Goal: Task Accomplishment & Management: Use online tool/utility

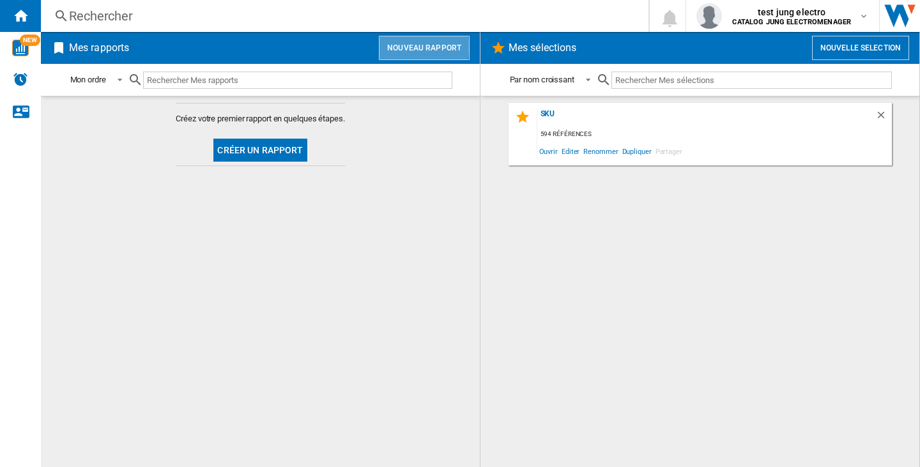
click at [398, 47] on button "Nouveau rapport" at bounding box center [424, 48] width 91 height 24
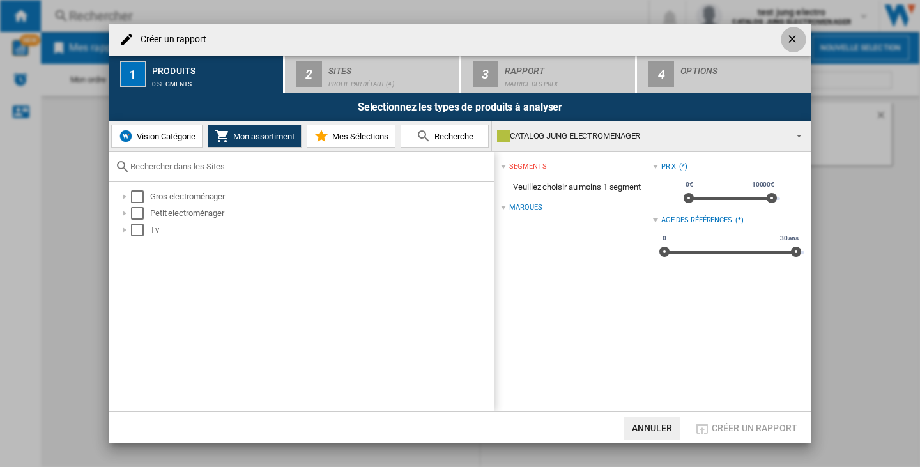
click at [795, 35] on ng-md-icon "getI18NText('BUTTONS.CLOSE_DIALOG')" at bounding box center [792, 40] width 15 height 15
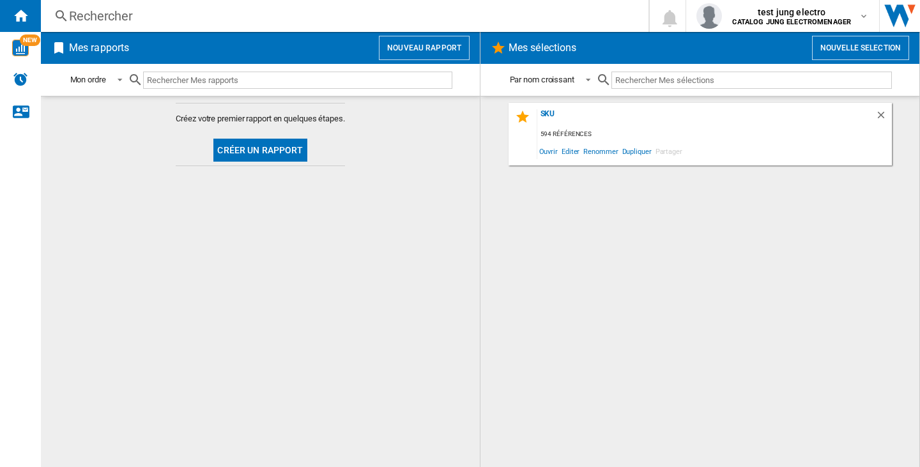
click at [409, 50] on button "Nouveau rapport" at bounding box center [424, 48] width 91 height 24
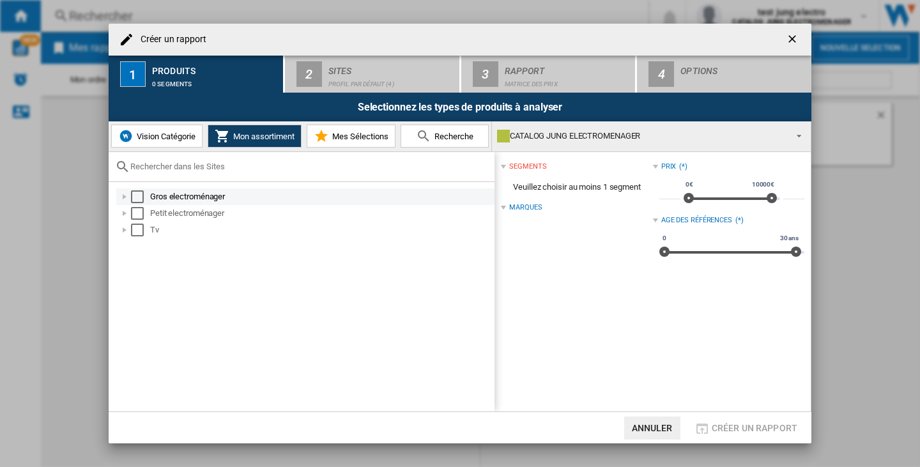
click at [133, 199] on div "Select" at bounding box center [137, 196] width 13 height 13
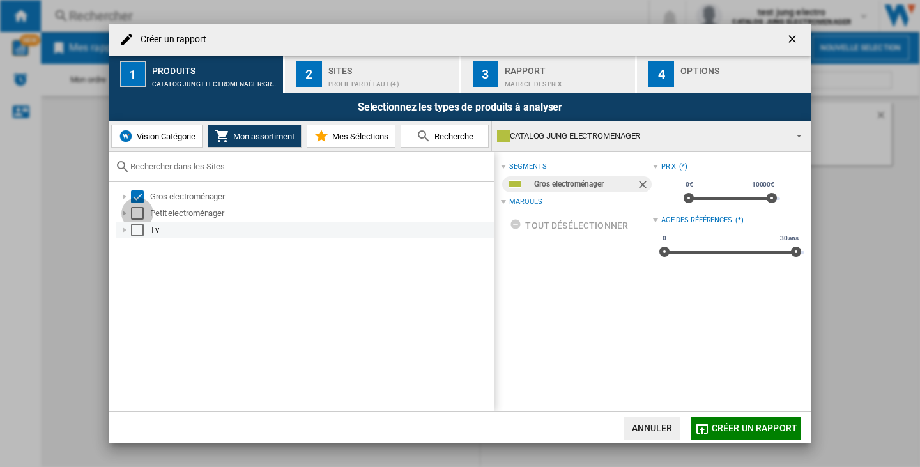
drag, startPoint x: 136, startPoint y: 212, endPoint x: 137, endPoint y: 229, distance: 16.6
click at [136, 213] on div "Select" at bounding box center [137, 213] width 13 height 13
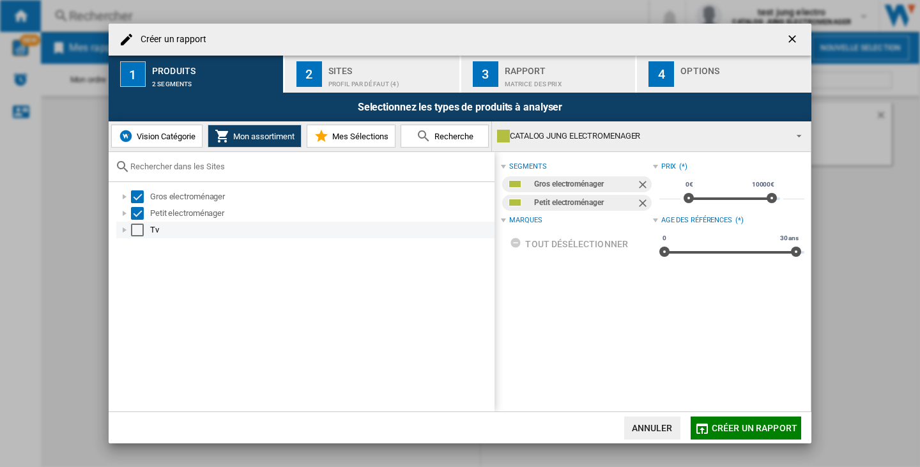
click at [137, 229] on div "Select" at bounding box center [137, 230] width 13 height 13
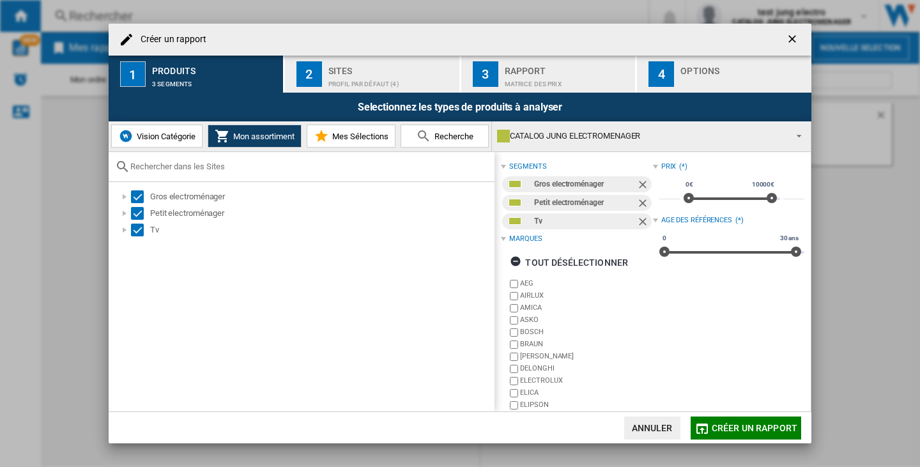
click at [768, 423] on span "Créer un rapport" at bounding box center [754, 428] width 86 height 10
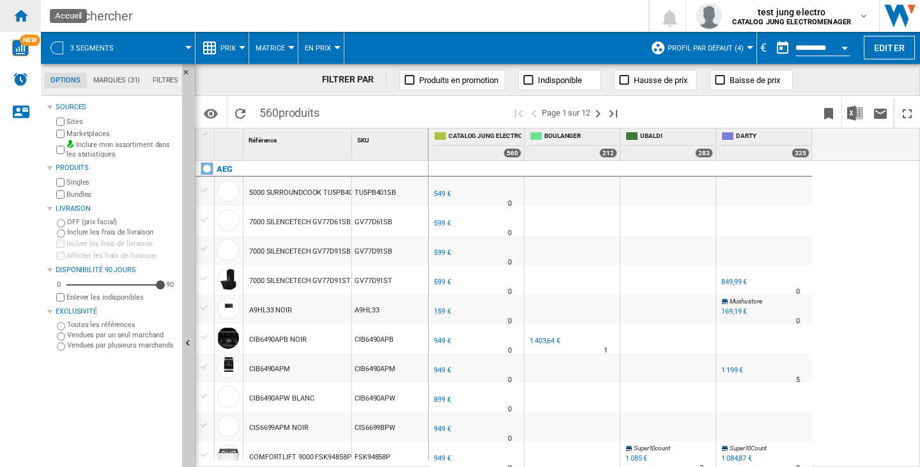
click at [24, 21] on ng-md-icon "Accueil" at bounding box center [20, 15] width 15 height 15
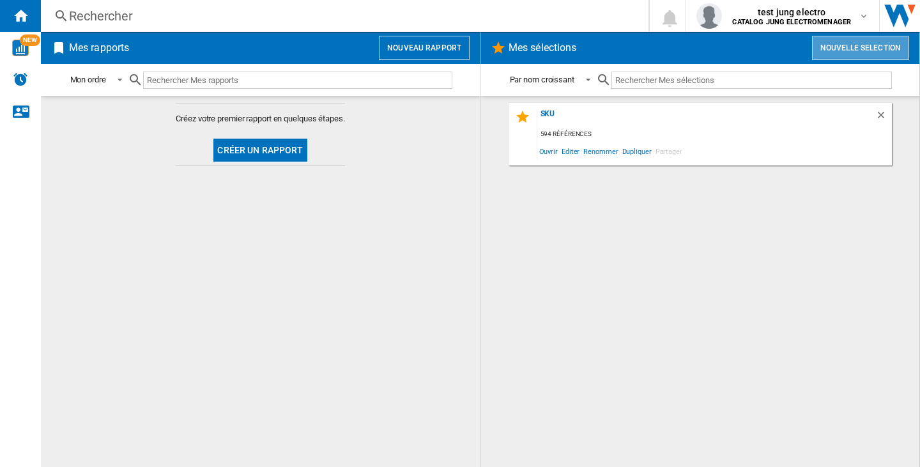
click at [831, 51] on button "Nouvelle selection" at bounding box center [860, 48] width 97 height 24
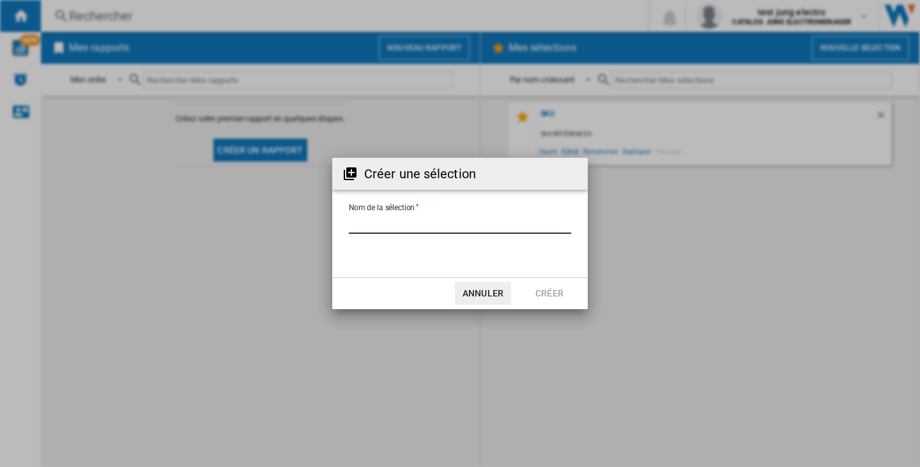
click at [462, 233] on input "Nom de la sélection" at bounding box center [460, 224] width 222 height 19
type input "***"
click at [530, 287] on button "Créer" at bounding box center [549, 293] width 56 height 23
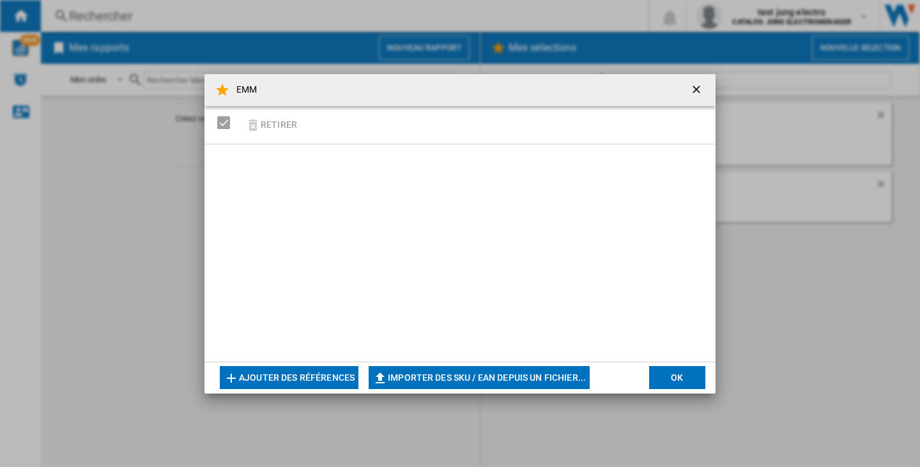
click at [507, 368] on button "Importer des SKU / EAN depuis un fichier..." at bounding box center [478, 377] width 221 height 23
type input "**********"
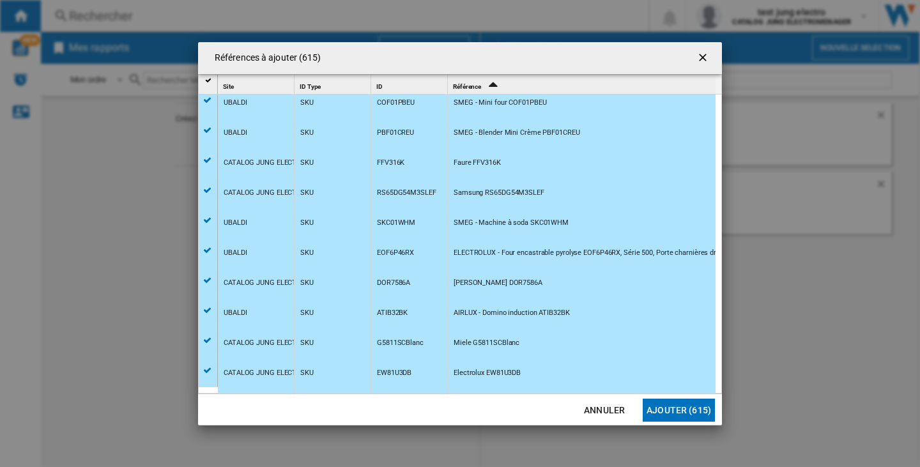
click at [661, 408] on button "Ajouter (615)" at bounding box center [678, 409] width 72 height 23
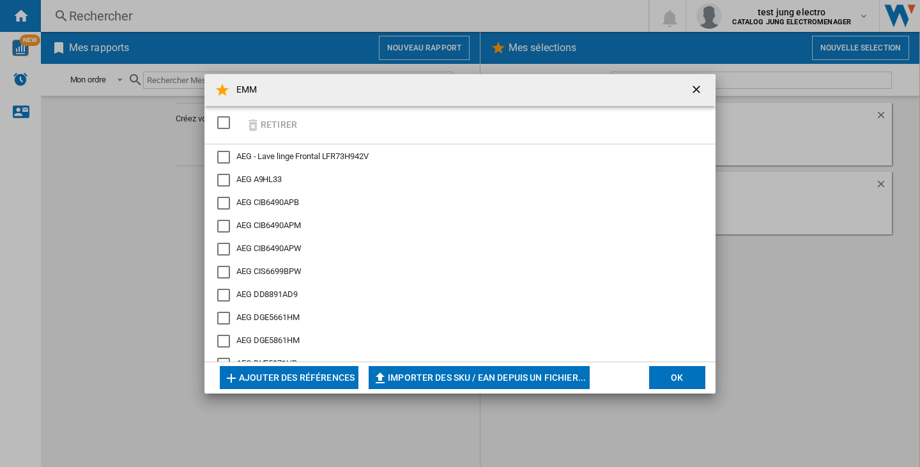
click at [695, 382] on button "OK" at bounding box center [677, 377] width 56 height 23
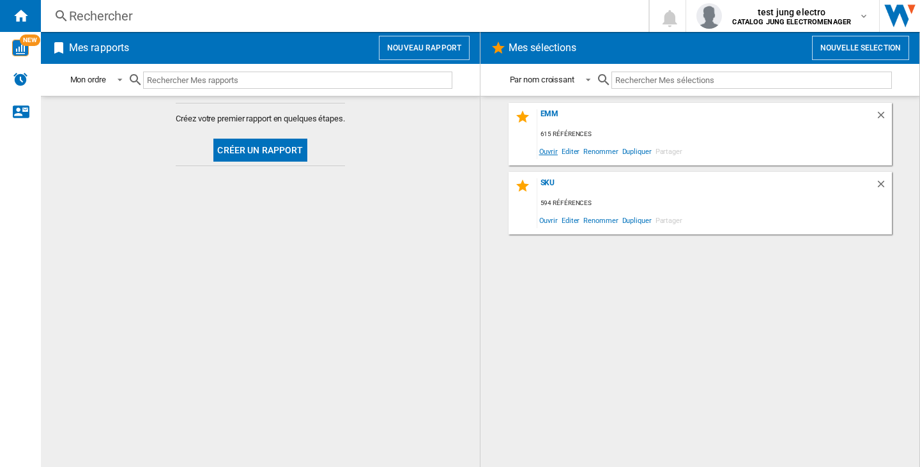
click at [552, 152] on span "Ouvrir" at bounding box center [548, 150] width 22 height 17
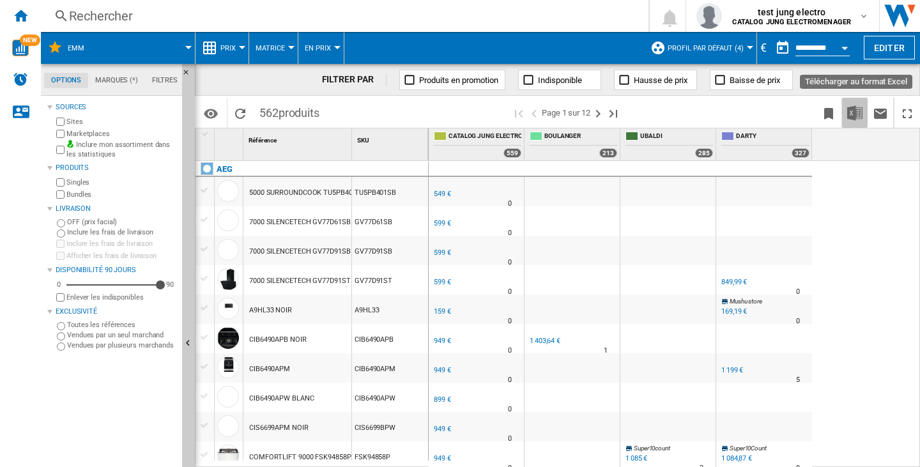
click at [849, 114] on img "Télécharger au format Excel" at bounding box center [854, 112] width 15 height 15
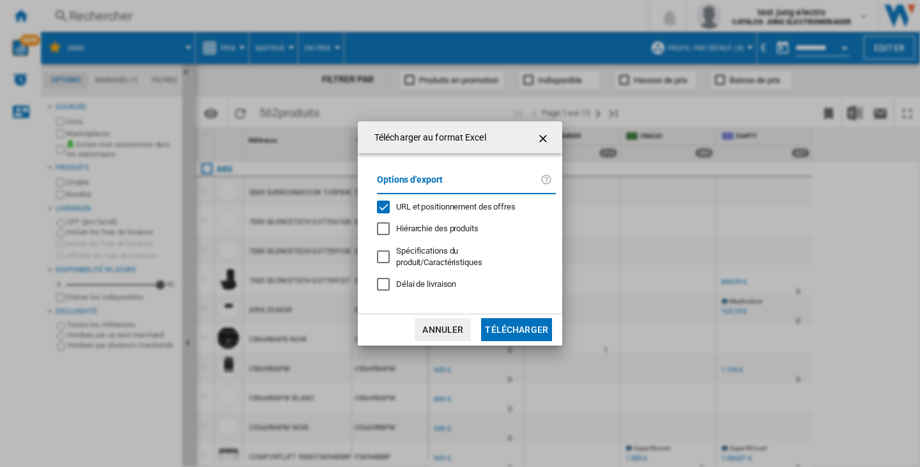
click at [415, 211] on span "URL et positionnement des offres" at bounding box center [455, 207] width 119 height 10
click at [514, 325] on button "Télécharger" at bounding box center [516, 329] width 71 height 23
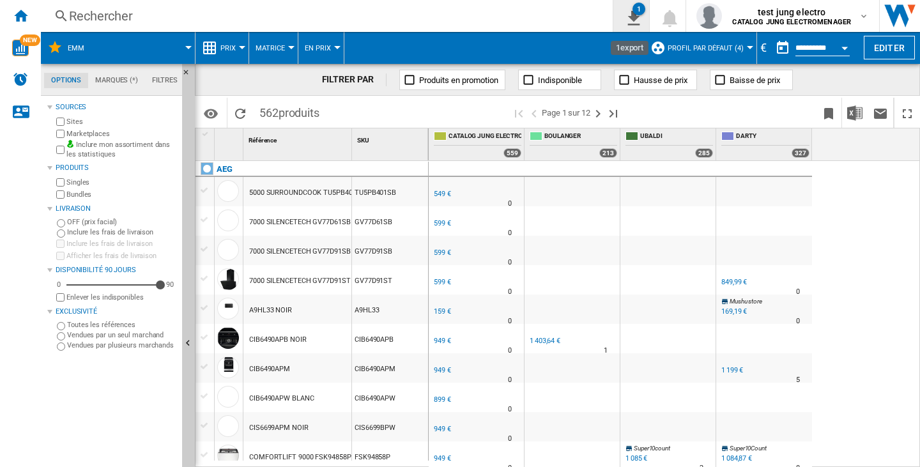
click at [630, 6] on button "1" at bounding box center [631, 16] width 36 height 32
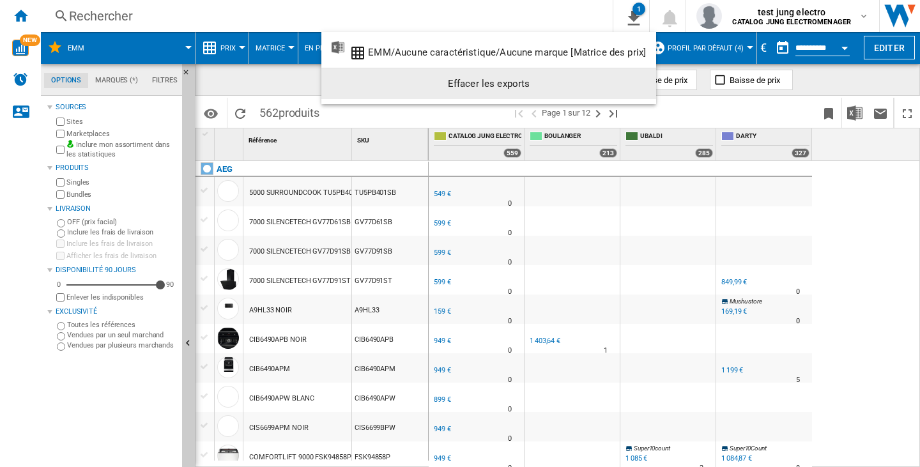
click at [607, 95] on button "Effacer les exports" at bounding box center [488, 83] width 335 height 31
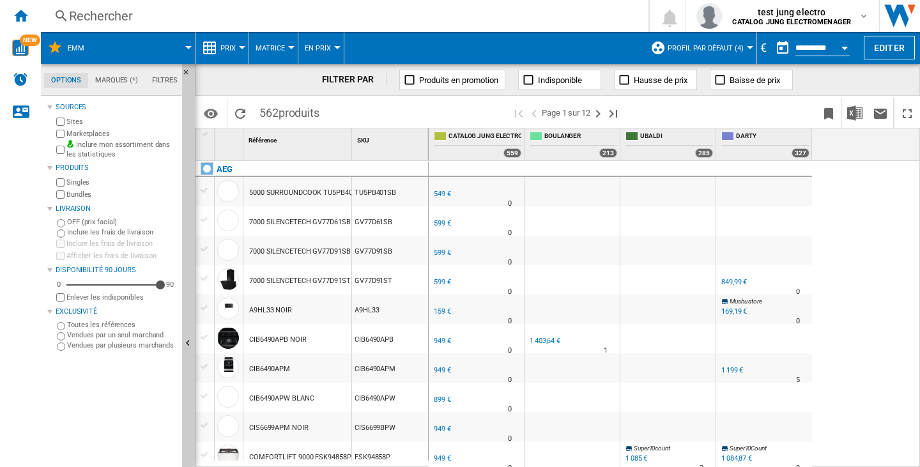
click at [111, 68] on md-tabs-canvas "Options Marques (*) Filtres Options Marques (*) Filtres" at bounding box center [117, 80] width 153 height 32
click at [113, 75] on md-tab-item "Marques (*)" at bounding box center [116, 80] width 57 height 15
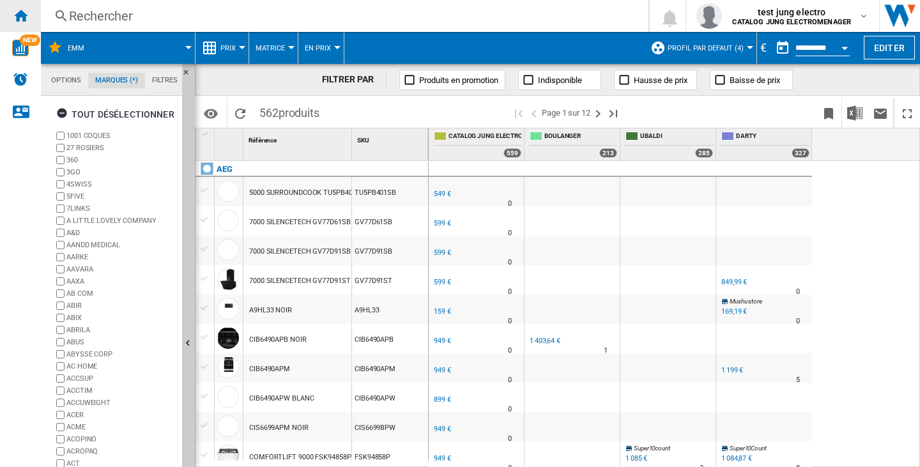
click at [17, 4] on div "Accueil" at bounding box center [20, 16] width 41 height 32
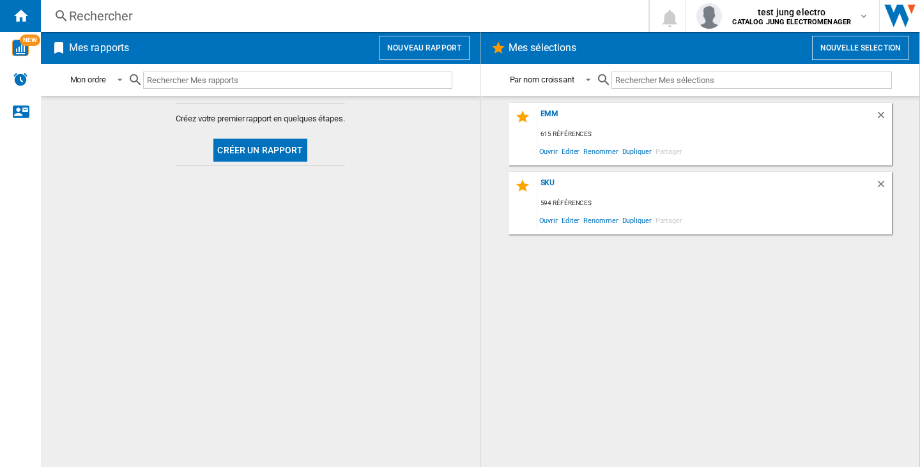
click at [427, 56] on button "Nouveau rapport" at bounding box center [424, 48] width 91 height 24
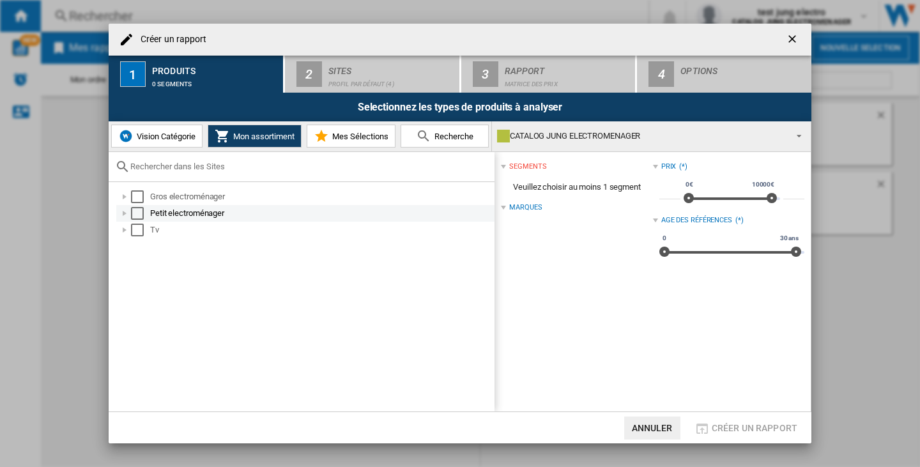
click at [133, 212] on div "Select" at bounding box center [137, 213] width 13 height 13
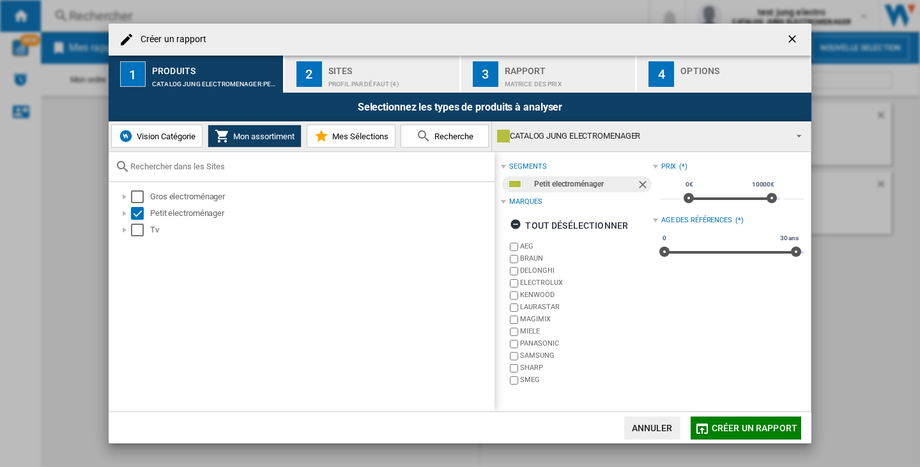
click at [163, 135] on span "Vision Catégorie" at bounding box center [164, 137] width 62 height 10
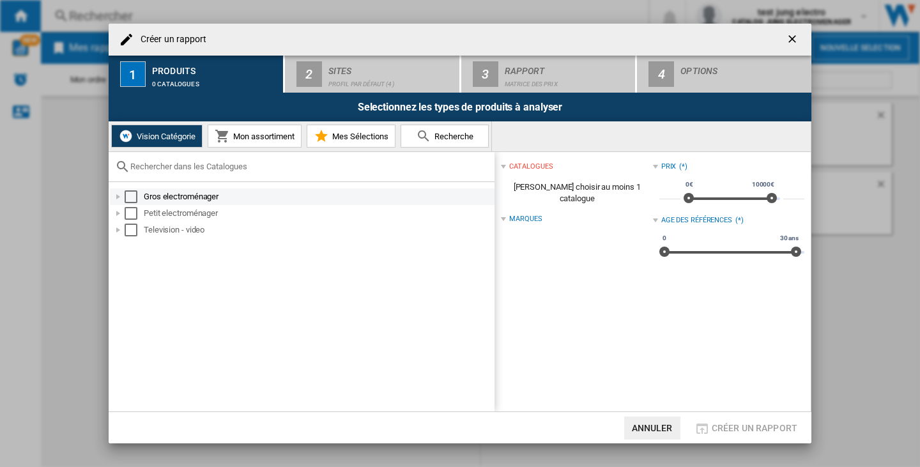
click at [133, 196] on div "Select" at bounding box center [131, 196] width 13 height 13
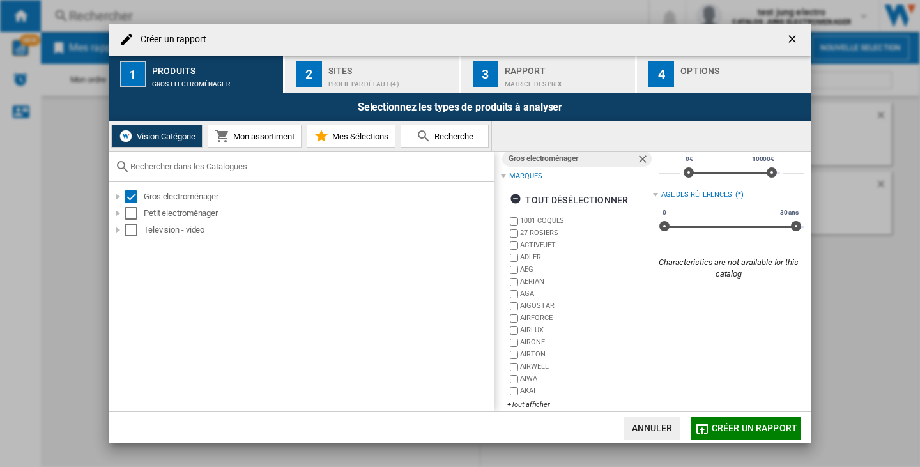
scroll to position [38, 0]
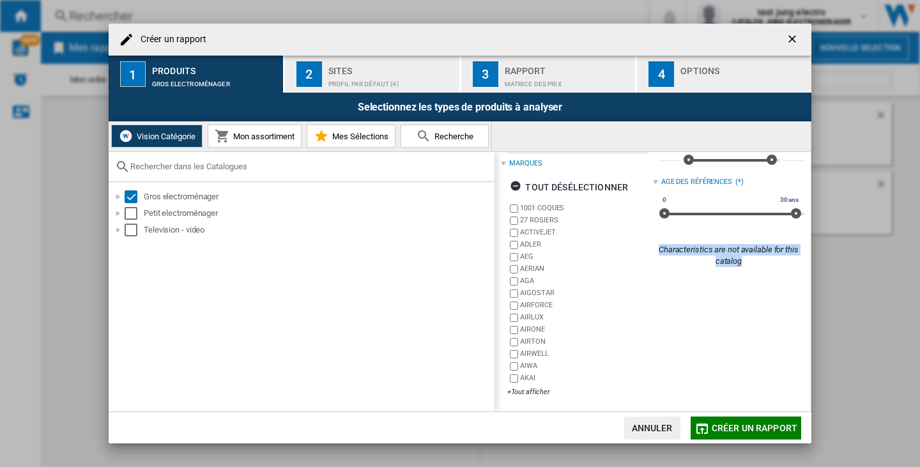
drag, startPoint x: 653, startPoint y: 250, endPoint x: 750, endPoint y: 264, distance: 97.4
click at [750, 263] on div "Characteristics are not available for this catalog" at bounding box center [728, 255] width 151 height 23
click at [741, 291] on div "Prix (*) * 0€ 10000€ 0€ 10000€ ***** Age des références (*) 0 30 ans 0 30 ans C…" at bounding box center [728, 262] width 151 height 285
click at [792, 36] on ng-md-icon "getI18NText('BUTTONS.CLOSE_DIALOG')" at bounding box center [792, 40] width 15 height 15
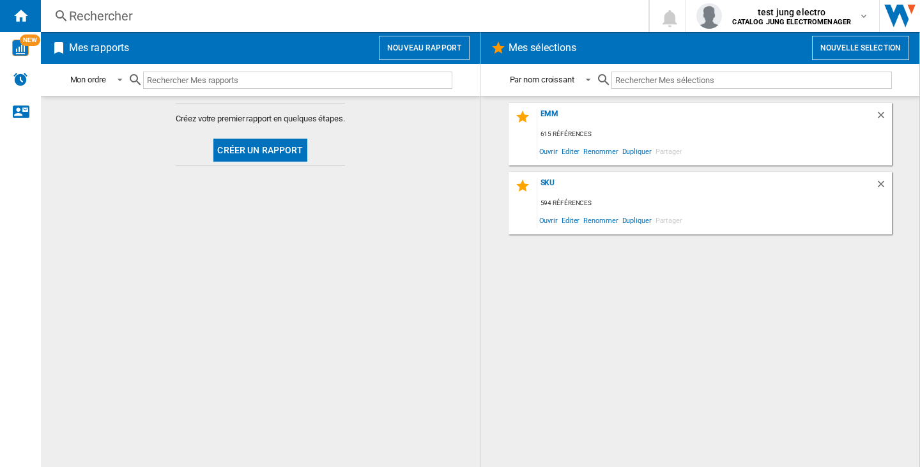
click at [76, 15] on div "Rechercher" at bounding box center [342, 16] width 546 height 18
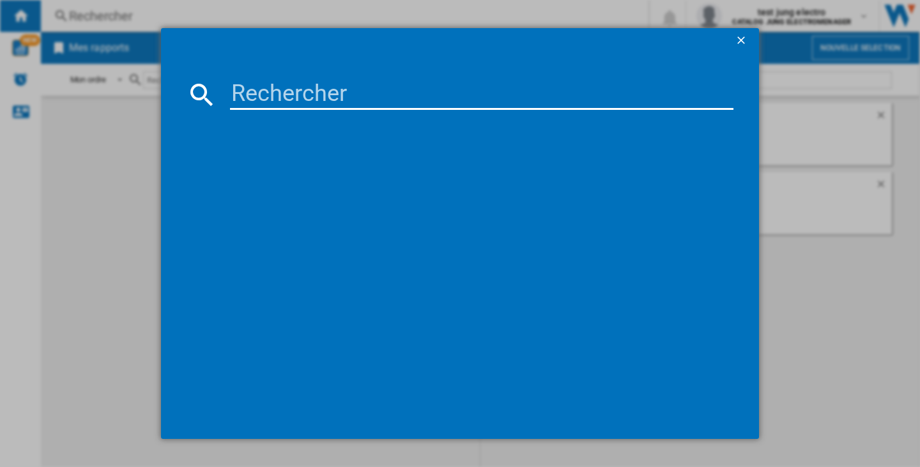
click at [253, 95] on input at bounding box center [481, 94] width 503 height 31
paste input "AEG COMFORTLIFT 9000 FSK94858P BLANC"
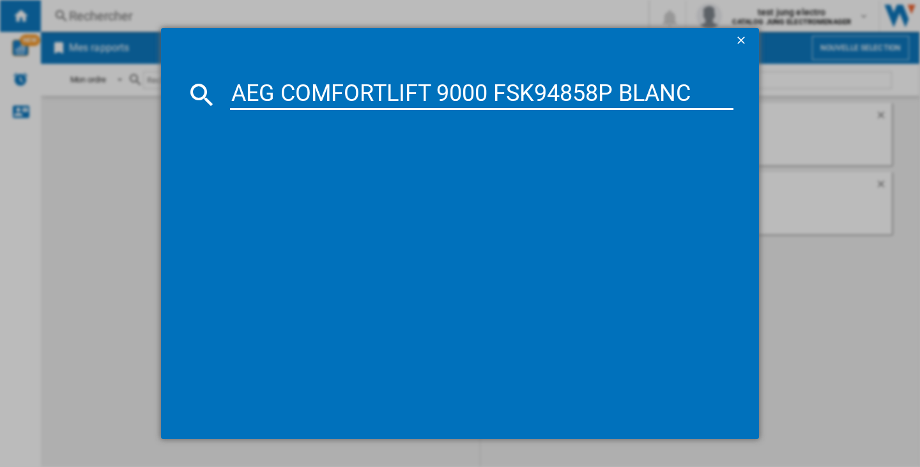
type input "AEG COMFORTLIFT 9000 FSK94858P BLANC"
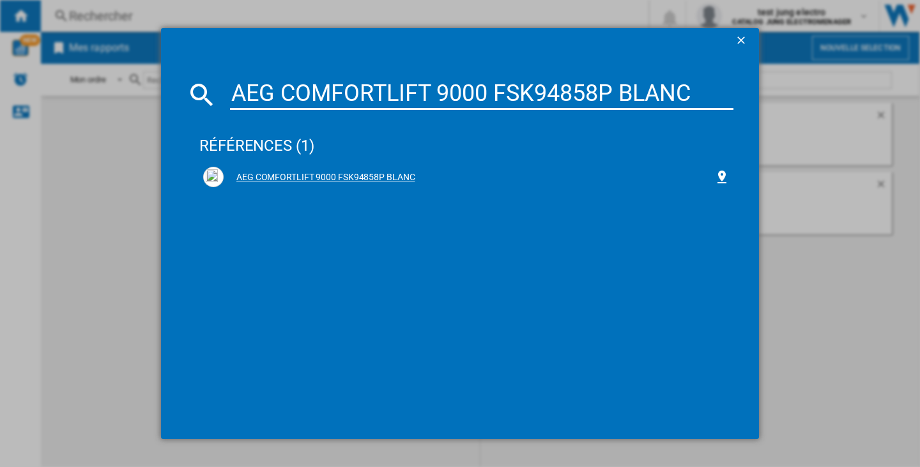
drag, startPoint x: 356, startPoint y: 183, endPoint x: 227, endPoint y: 190, distance: 129.1
click at [356, 183] on div "AEG COMFORTLIFT 9000 FSK94858P BLANC" at bounding box center [469, 177] width 490 height 13
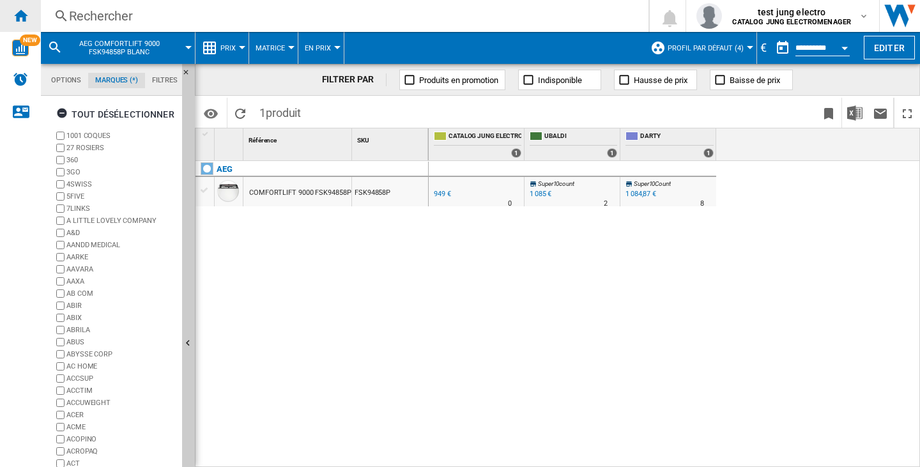
click at [19, 5] on div "Accueil" at bounding box center [20, 16] width 41 height 32
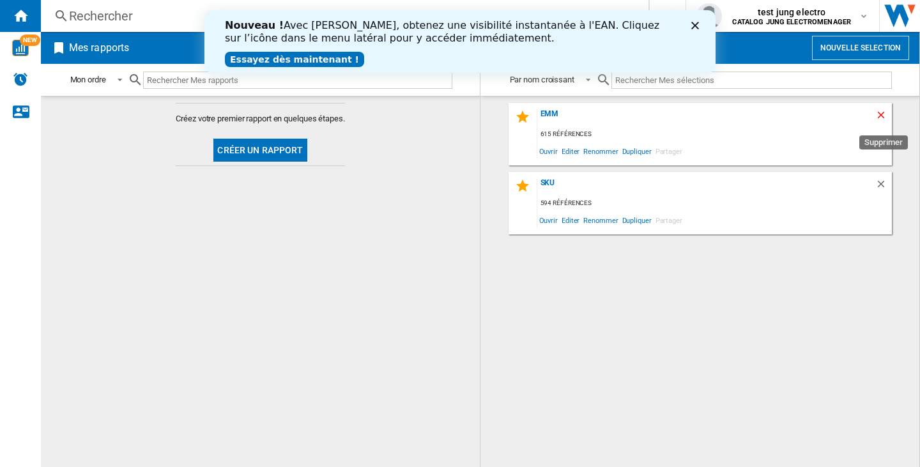
click at [876, 109] on ng-md-icon "Supprimer" at bounding box center [882, 116] width 15 height 15
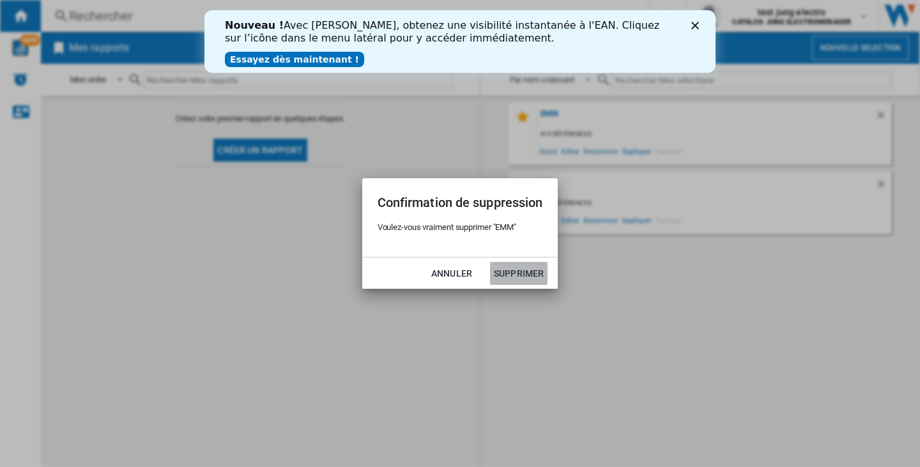
click at [500, 272] on button "Supprimer" at bounding box center [518, 273] width 57 height 23
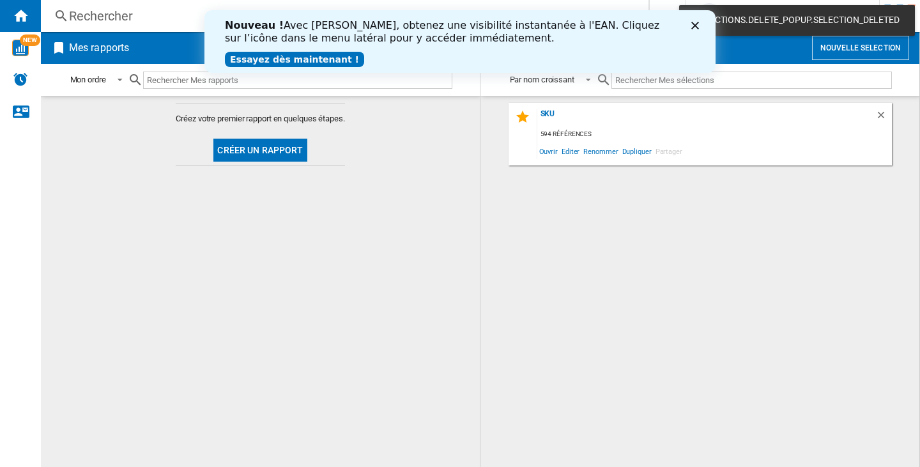
click at [699, 26] on div "Fermer" at bounding box center [697, 26] width 13 height 8
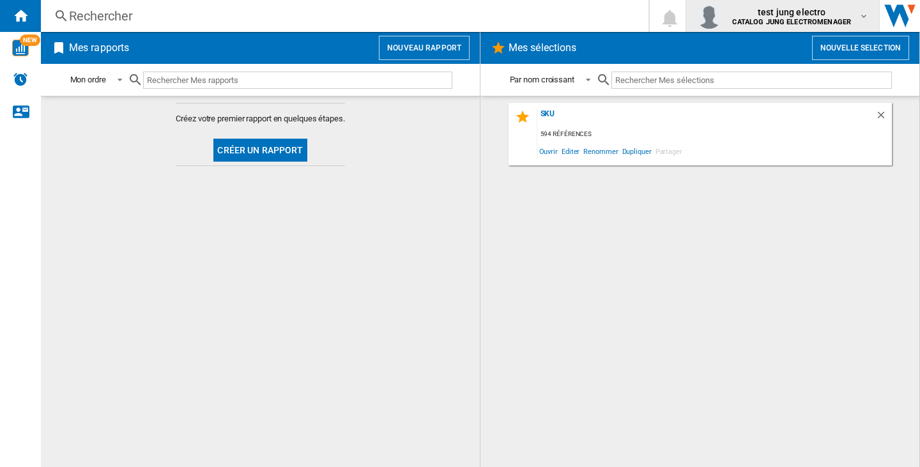
click at [822, 12] on span "test jung electro" at bounding box center [791, 12] width 119 height 13
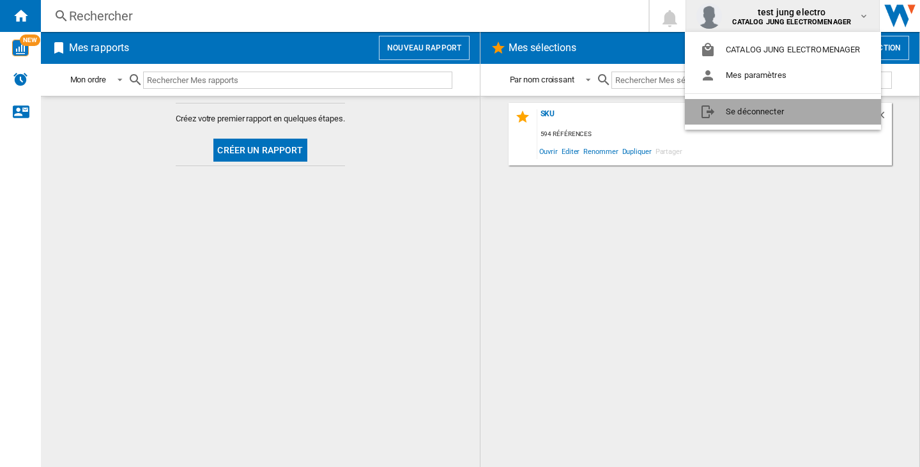
click at [791, 112] on button "Se déconnecter" at bounding box center [783, 112] width 196 height 26
